Goal: Task Accomplishment & Management: Complete application form

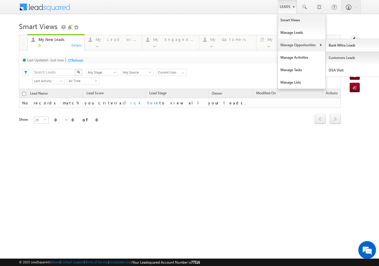
click at [346, 58] on link "Customers Leads" at bounding box center [353, 58] width 54 height 12
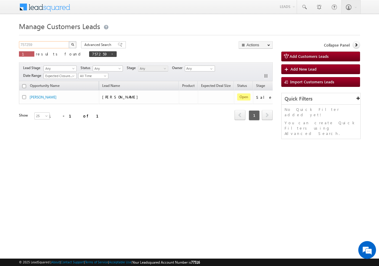
click at [47, 44] on input "757259" at bounding box center [44, 44] width 51 height 7
paste input "6970"
type input "756970"
click at [73, 44] on img "button" at bounding box center [72, 44] width 3 height 3
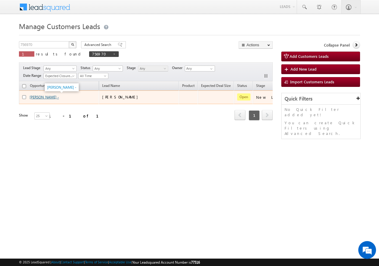
click at [41, 97] on link "VIVEK SHETTY -" at bounding box center [44, 97] width 29 height 4
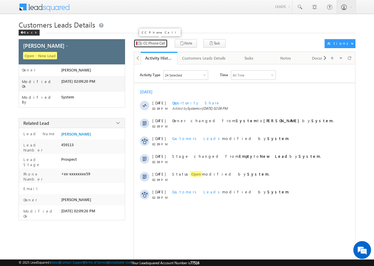
click at [155, 45] on span "CC Phone Call" at bounding box center [155, 43] width 22 height 5
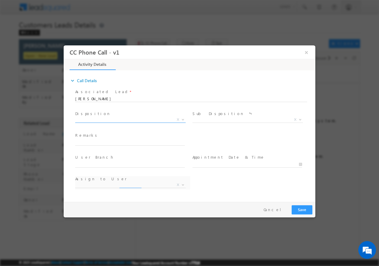
click at [105, 123] on span "X" at bounding box center [130, 121] width 110 height 6
click at [104, 118] on span "X" at bounding box center [130, 119] width 110 height 6
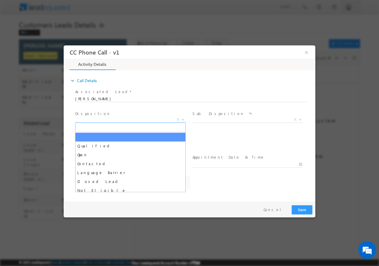
select select "chhatra.pal@sgrlimited.in"
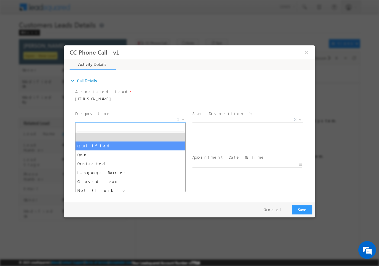
select select "Qualified"
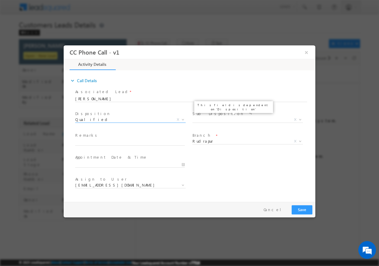
click at [226, 113] on span "Sub Disposition *" at bounding box center [246, 113] width 109 height 7
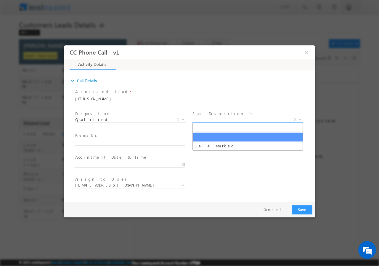
click at [215, 119] on span "X" at bounding box center [247, 119] width 110 height 6
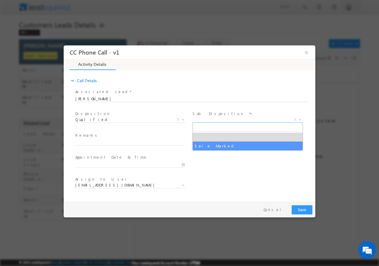
select select "Sale Marked"
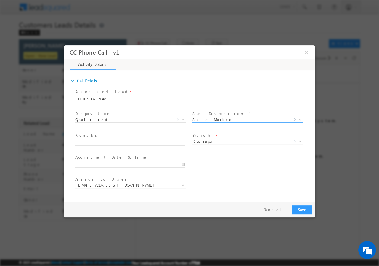
click at [210, 143] on span "Rudrapur X" at bounding box center [247, 141] width 110 height 6
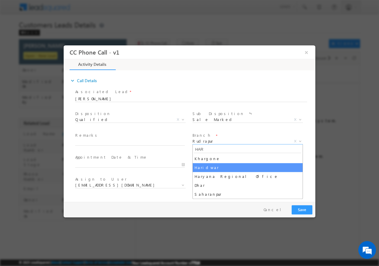
type input "HAR"
select select "Haridwar"
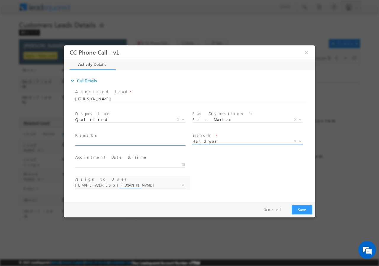
click at [93, 143] on input "text" at bounding box center [130, 142] width 110 height 6
select select "abhinav.punia1@sgrlimited.in"
paste input "756970//VB_Clickers//VIVEK SHETTY//8941095159// FLAT PURCHASE// LOAN REQ-10L//P…"
type input "756970//VB_Clickers//VIVEK SHETTY//8941095159// FLAT PURCHASE// LOAN REQ-10L//P…"
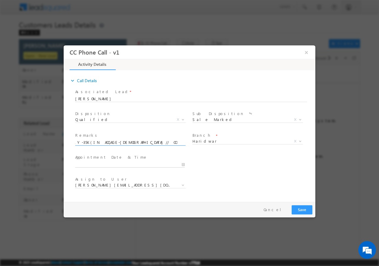
type input "08/14/2025 10:25 AM"
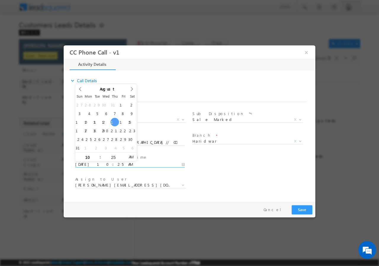
click at [183, 164] on input "08/14/2025 10:25 AM" at bounding box center [130, 164] width 110 height 6
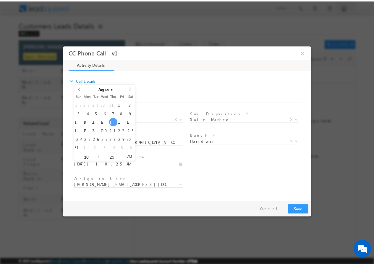
scroll to position [0, 0]
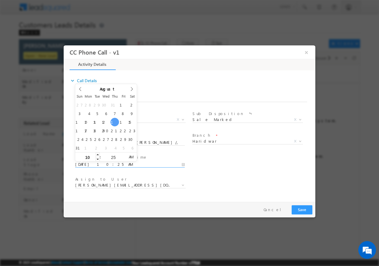
click at [88, 156] on input "10" at bounding box center [87, 157] width 25 height 4
type input "7"
type input "08/14/2025 7:25 AM"
type input "07"
click at [114, 155] on input "25" at bounding box center [113, 157] width 25 height 4
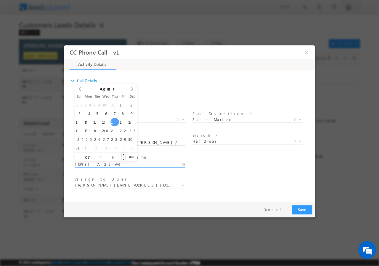
type input "00"
type input "08/14/2025 7:00 PM"
click at [129, 156] on span "PM" at bounding box center [130, 156] width 11 height 9
click at [236, 157] on div "User Branch * Appointment Date & Time * 08/14/2025 7:00 PM" at bounding box center [194, 163] width 241 height 22
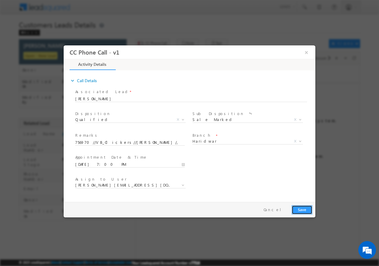
click at [304, 208] on button "Save" at bounding box center [302, 209] width 21 height 9
click at [306, 52] on button "×" at bounding box center [306, 51] width 10 height 11
